Goal: Transaction & Acquisition: Subscribe to service/newsletter

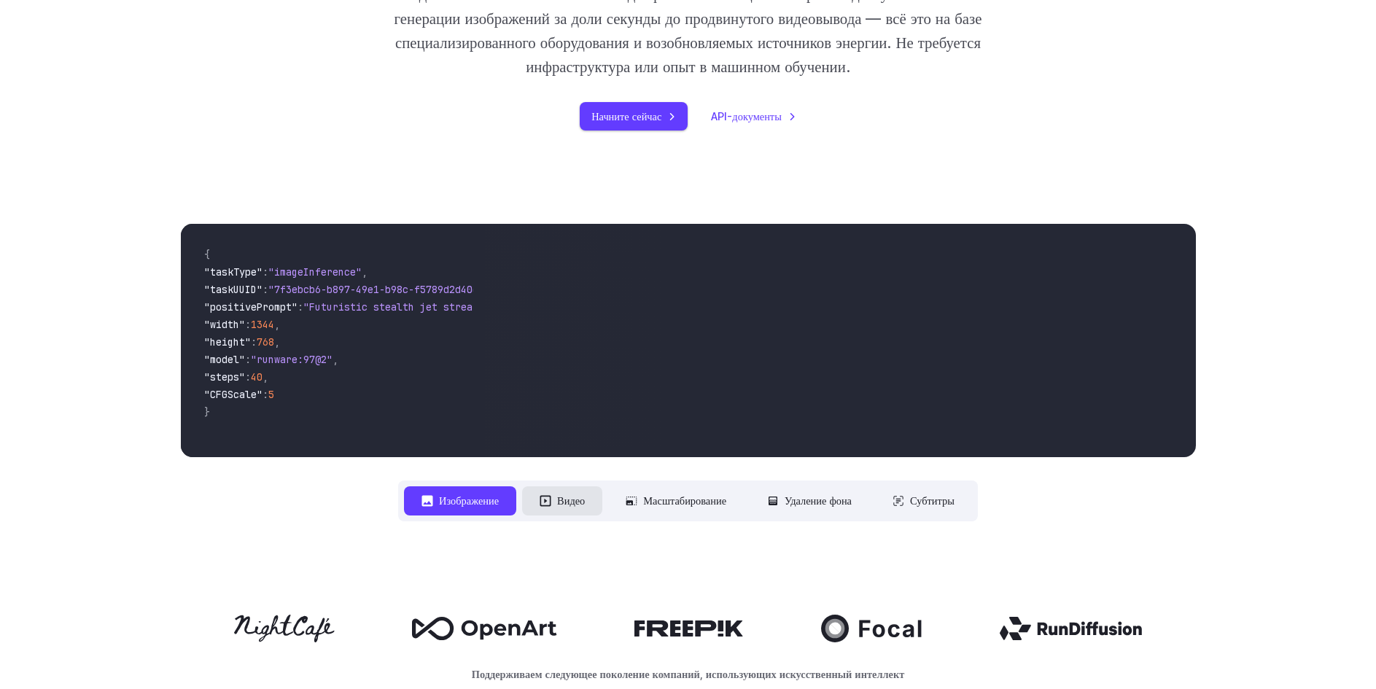
click at [573, 499] on font "Видео" at bounding box center [571, 500] width 28 height 12
click at [573, 501] on font "Видео" at bounding box center [571, 500] width 28 height 12
click at [545, 501] on icon at bounding box center [545, 500] width 11 height 11
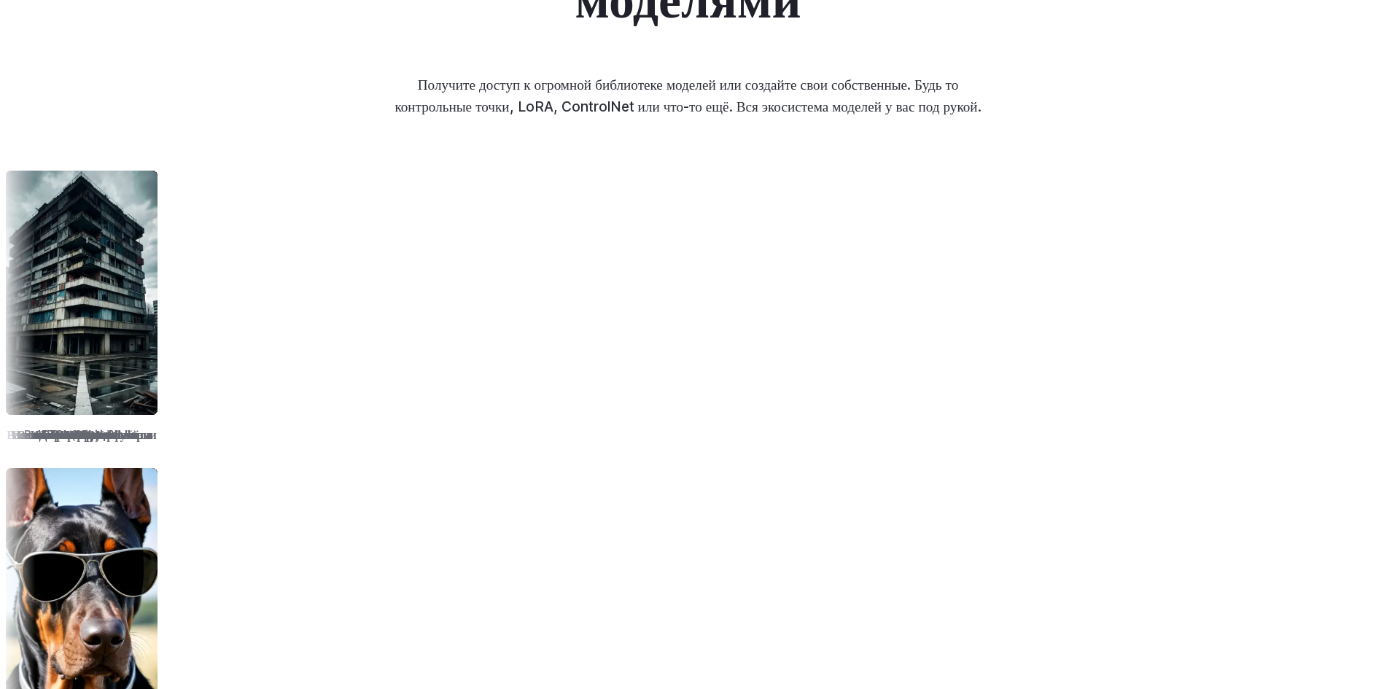
scroll to position [2042, 0]
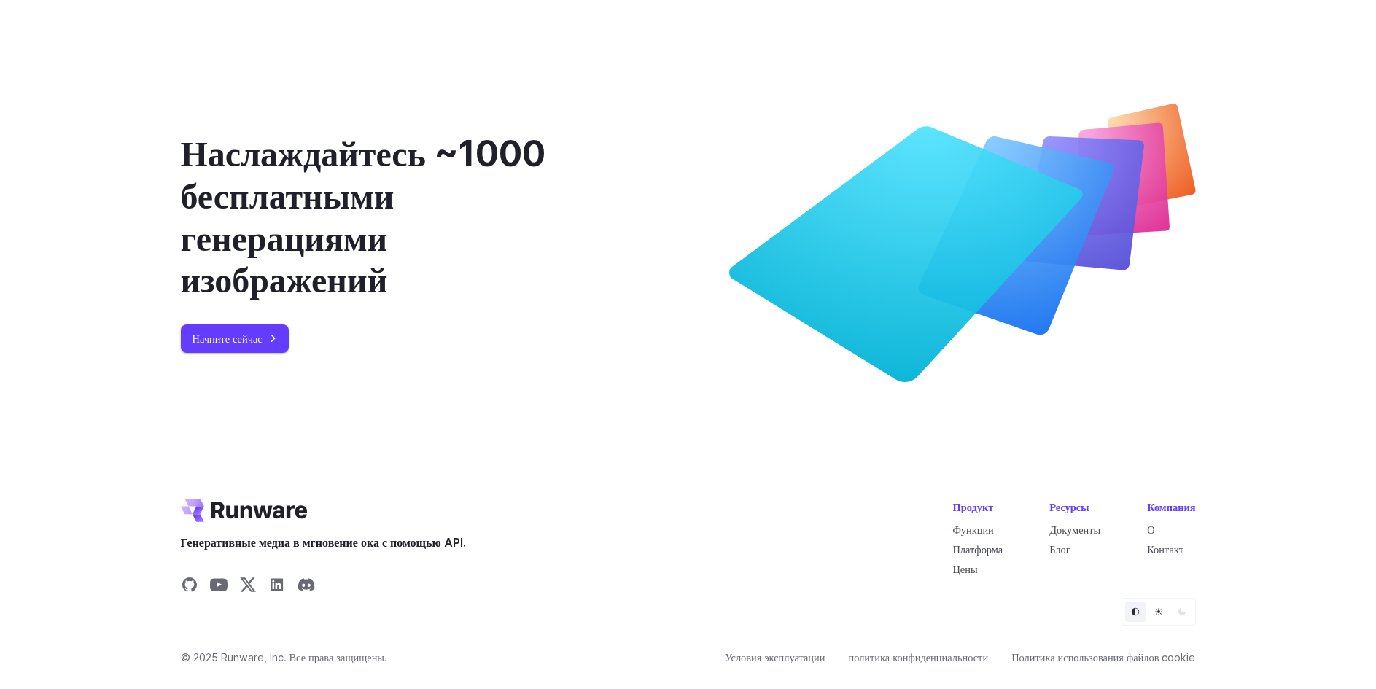
scroll to position [5469, 0]
click at [230, 345] on font "Начните сейчас" at bounding box center [227, 338] width 70 height 12
